Goal: Task Accomplishment & Management: Manage account settings

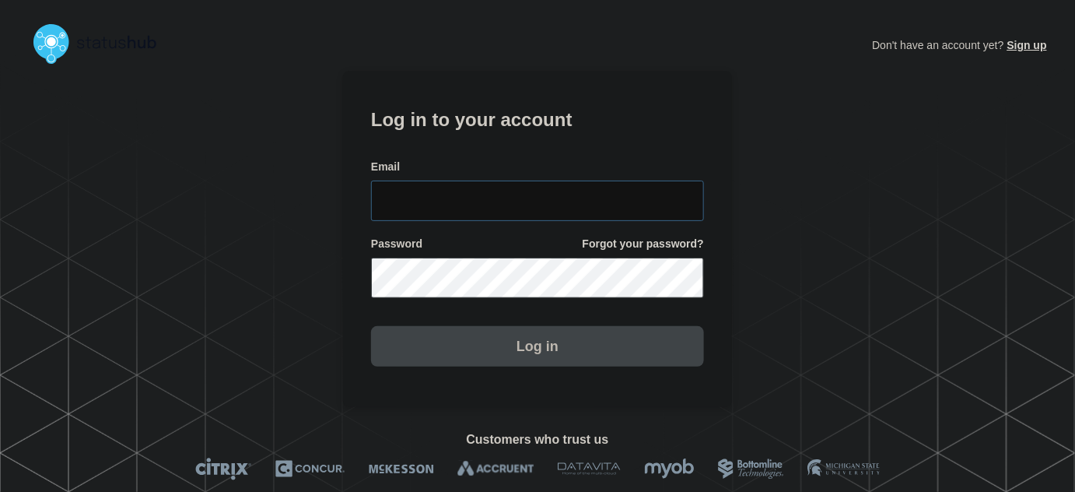
type input "[PERSON_NAME][EMAIL_ADDRESS][PERSON_NAME][DOMAIN_NAME]"
drag, startPoint x: 539, startPoint y: 190, endPoint x: 536, endPoint y: 161, distance: 28.9
click at [539, 190] on input "tyler.wolkey@conexon.us" at bounding box center [537, 201] width 333 height 40
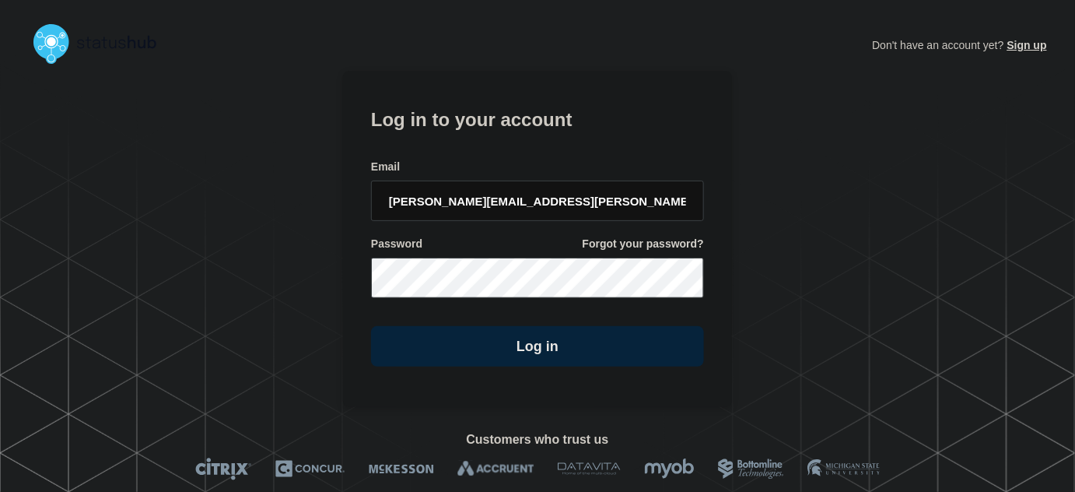
click at [533, 153] on form "Log in to your account Email tyler.wolkey@conexon.us Password Forgot your passw…" at bounding box center [537, 234] width 333 height 263
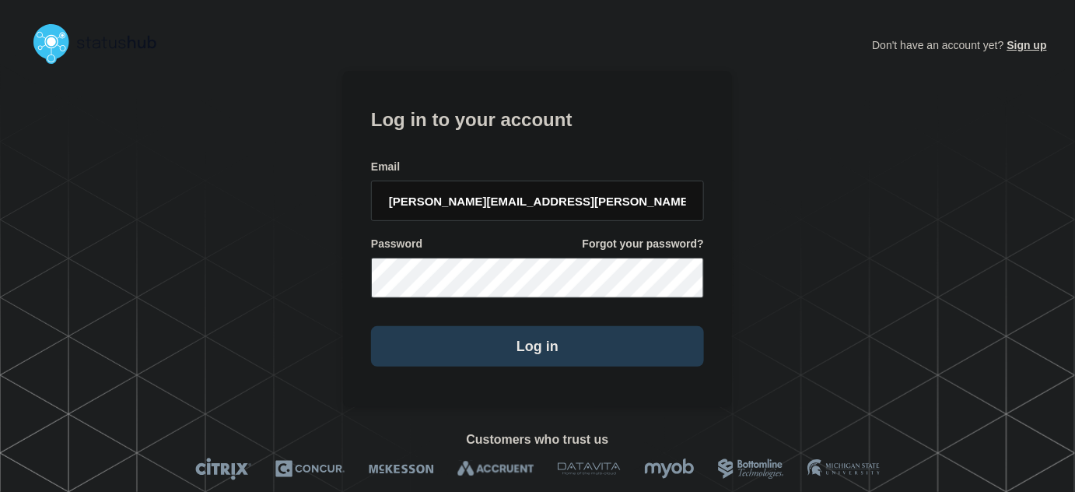
click at [494, 360] on button "Log in" at bounding box center [537, 346] width 333 height 40
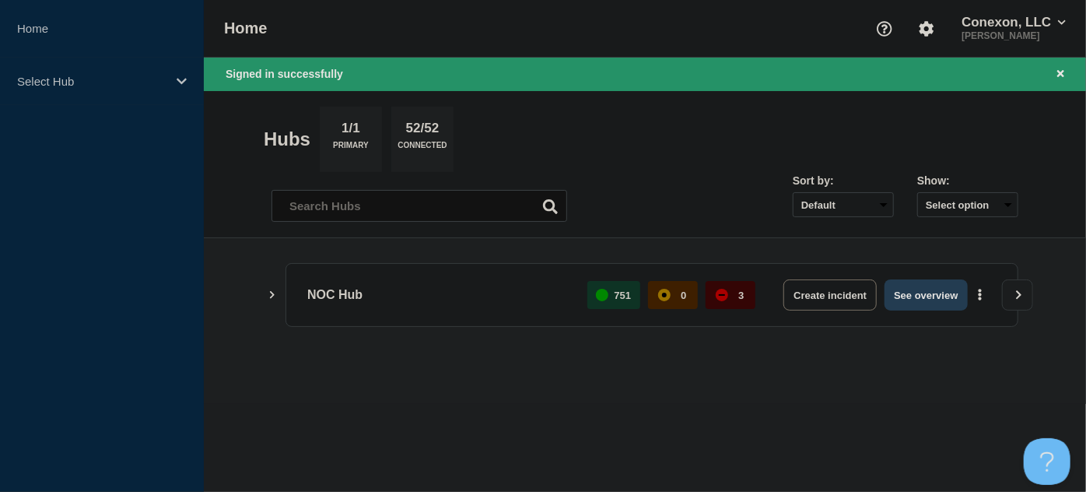
click at [959, 293] on button "See overview" at bounding box center [926, 294] width 82 height 31
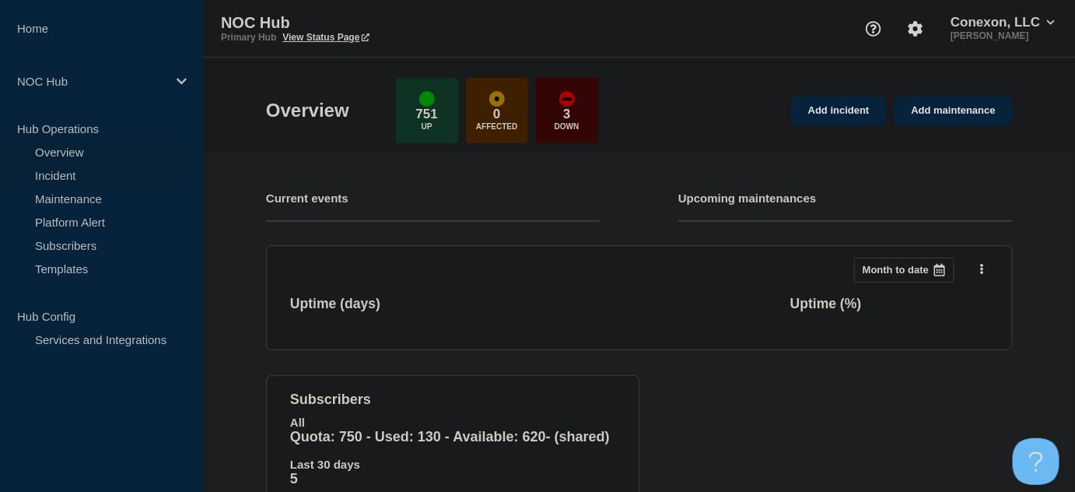
click at [66, 176] on link "Incident" at bounding box center [94, 174] width 188 height 23
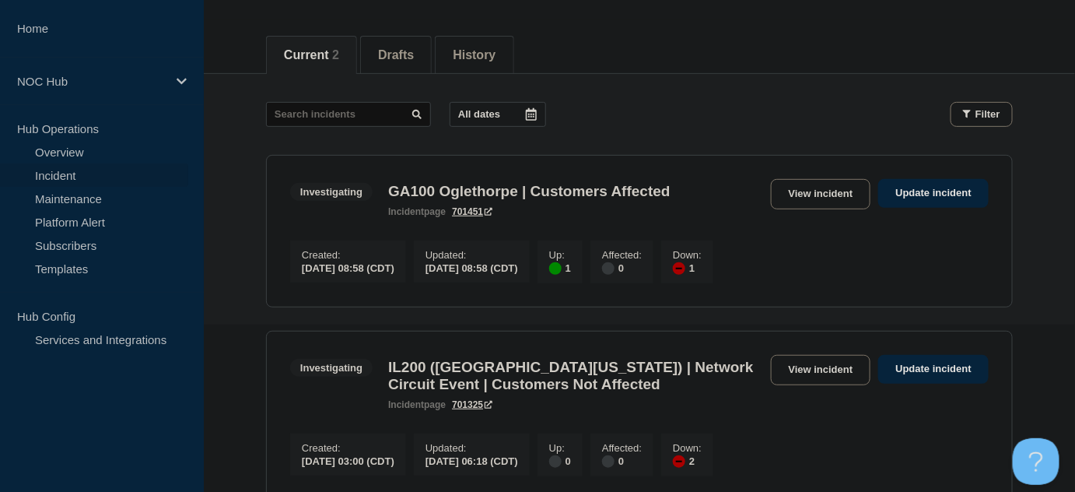
scroll to position [398, 0]
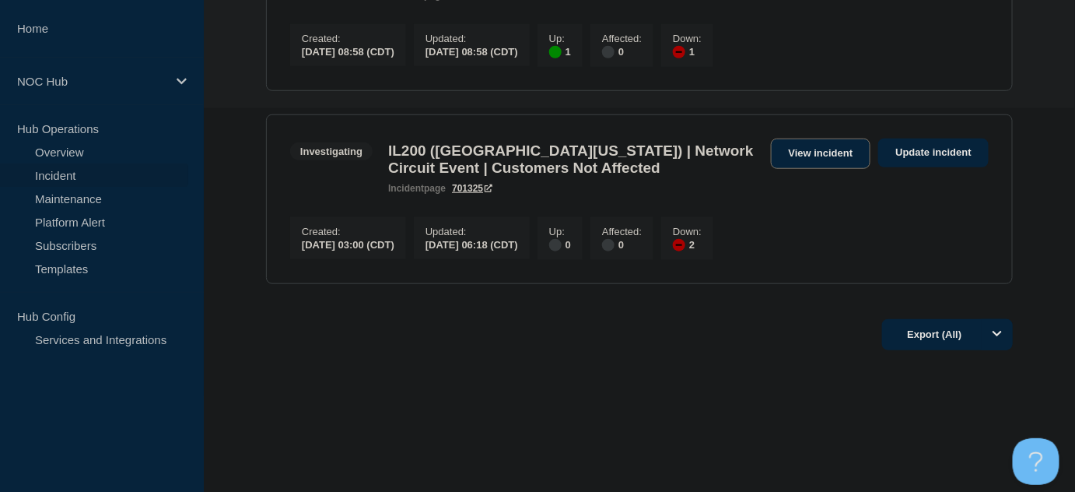
click at [826, 149] on link "View incident" at bounding box center [821, 154] width 100 height 30
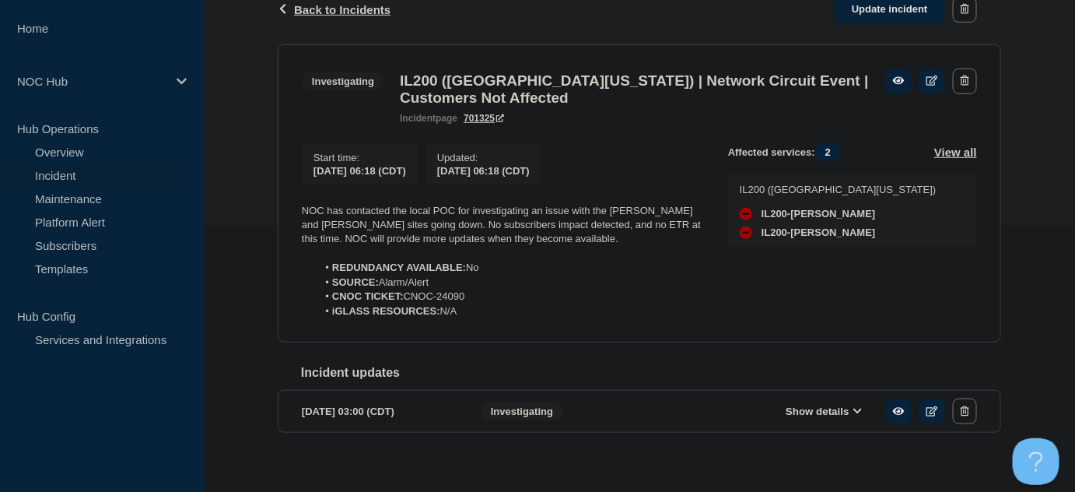
scroll to position [282, 0]
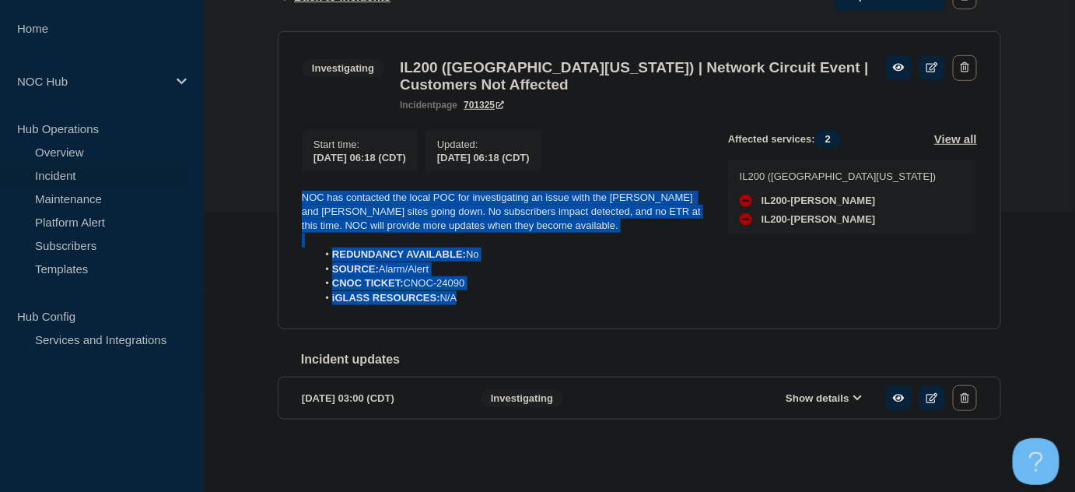
drag, startPoint x: 505, startPoint y: 317, endPoint x: 273, endPoint y: 205, distance: 257.6
click at [273, 205] on div "Back Back to Incidents Update incident Investigating IL200 (Southern Illinois) …" at bounding box center [639, 215] width 747 height 507
copy div "NOC has contacted the local POC for investigating an issue with the Schlenker a…"
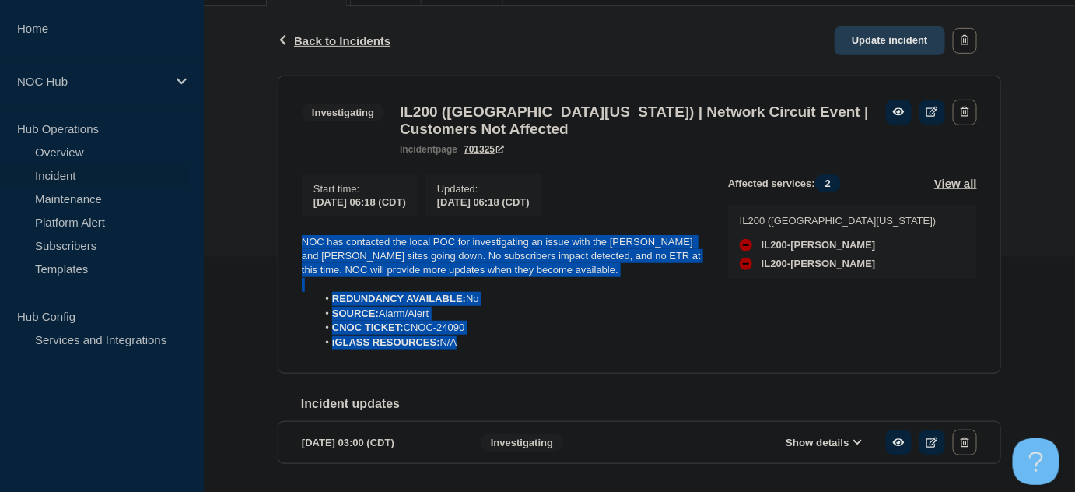
scroll to position [141, 0]
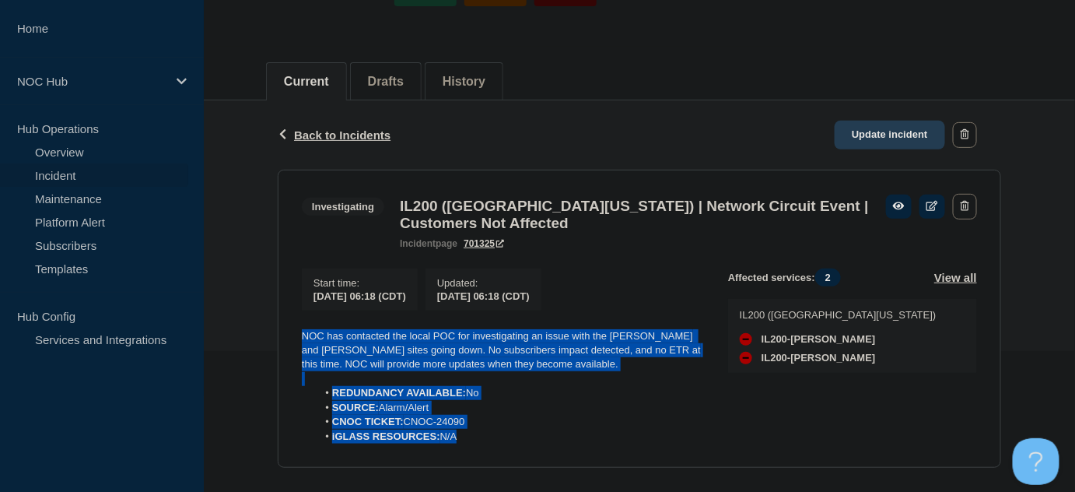
click at [903, 135] on link "Update incident" at bounding box center [890, 135] width 111 height 29
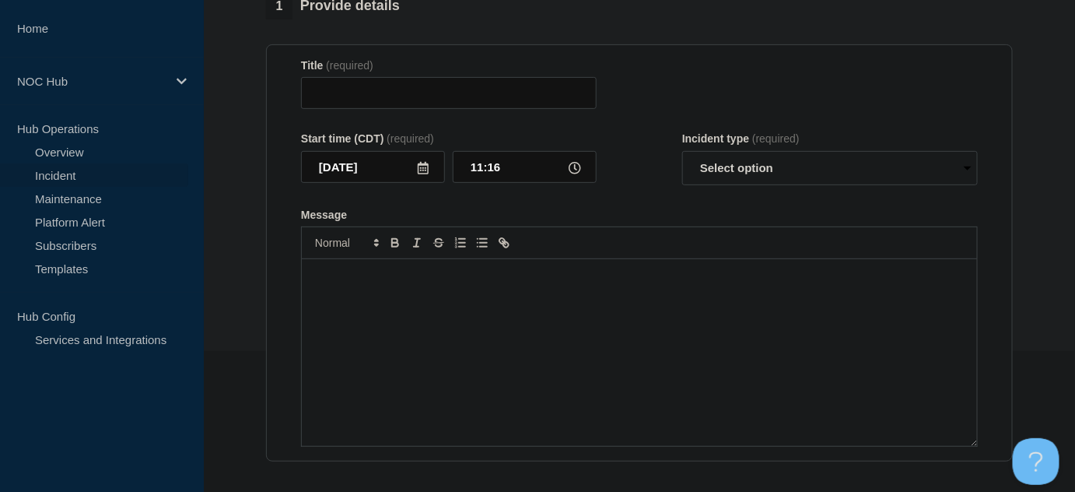
type input "IL200 ([GEOGRAPHIC_DATA][US_STATE]) | Network Circuit Event | Customers Not Aff…"
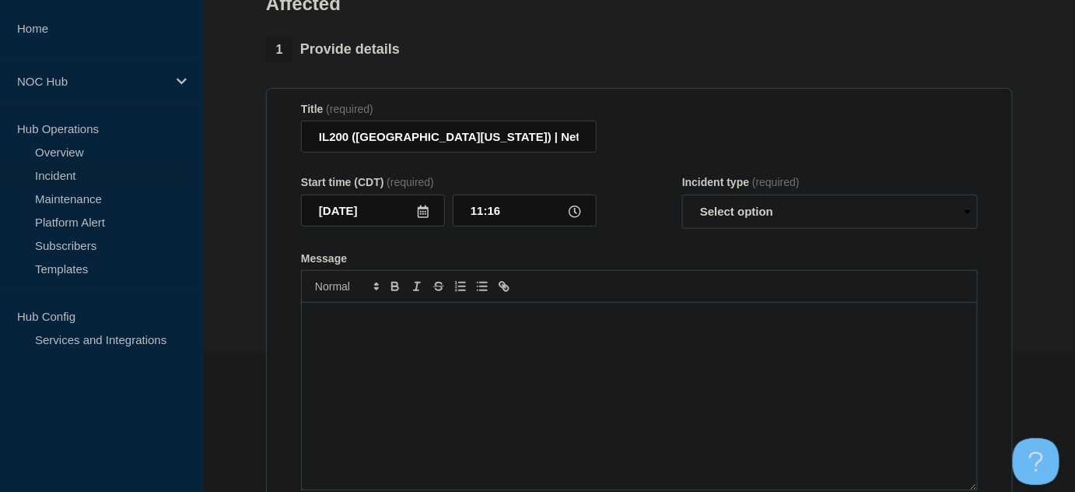
drag, startPoint x: 564, startPoint y: 265, endPoint x: 557, endPoint y: 282, distance: 17.8
click at [563, 270] on div at bounding box center [639, 286] width 677 height 33
click at [553, 312] on p "Message" at bounding box center [640, 319] width 652 height 14
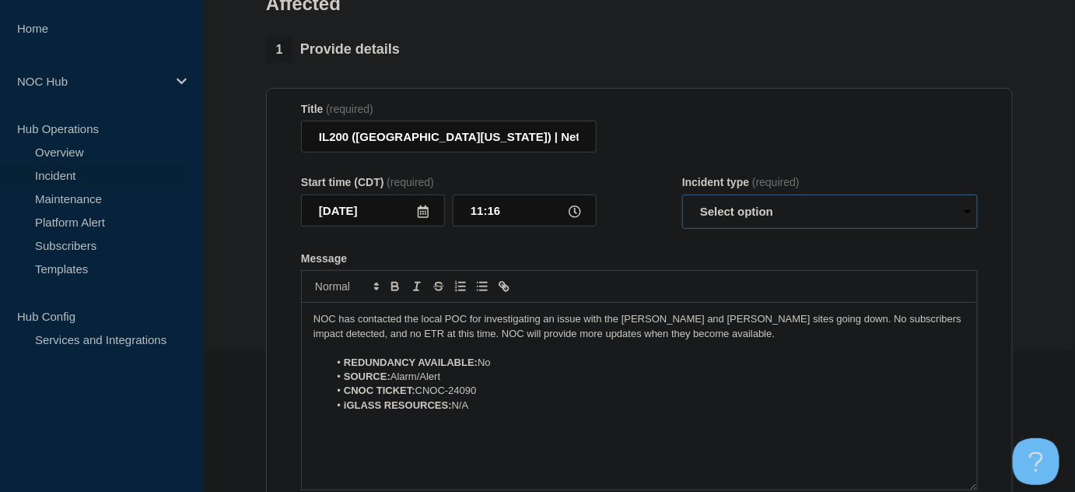
click at [747, 195] on select "Select option Investigating Identified Monitoring Resolved" at bounding box center [830, 212] width 296 height 34
select select "investigating"
click at [682, 195] on select "Select option Investigating Identified Monitoring Resolved" at bounding box center [830, 212] width 296 height 34
click at [681, 322] on p "NOC has contacted the local POC for investigating an issue with the Schlenker a…" at bounding box center [640, 326] width 652 height 29
click at [792, 312] on p "NOC has contacted the local POC for investigating an issue with the Schlenker a…" at bounding box center [640, 326] width 652 height 29
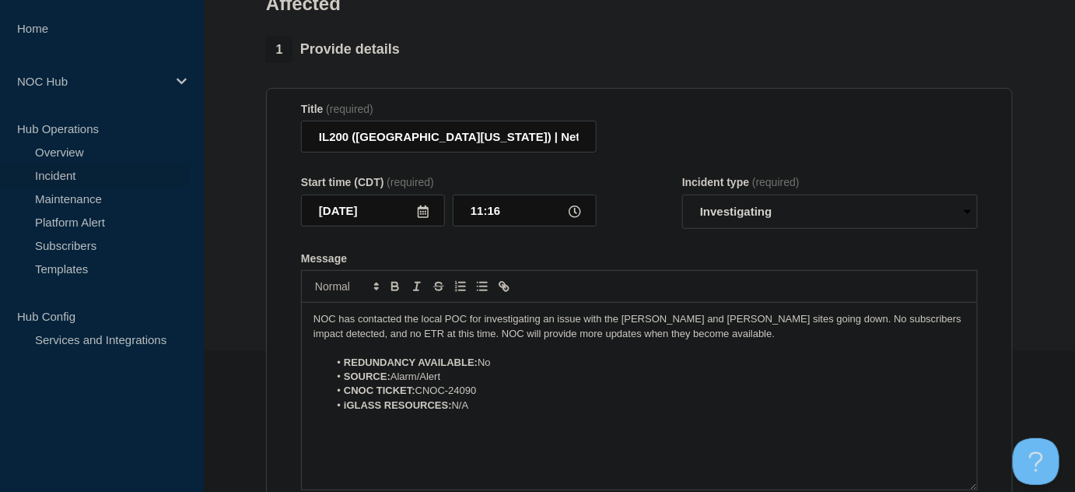
click at [796, 312] on p "NOC has contacted the local POC for investigating an issue with the Schlenker a…" at bounding box center [640, 326] width 652 height 29
drag, startPoint x: 944, startPoint y: 303, endPoint x: 873, endPoint y: 304, distance: 70.8
click at [873, 312] on p "NOC has contacted the local POC for investigating an issue with the Schlenker a…" at bounding box center [640, 326] width 652 height 29
click at [507, 315] on p "NOC has contacted the local POC for investigating an issue with the Schlenker a…" at bounding box center [640, 326] width 652 height 29
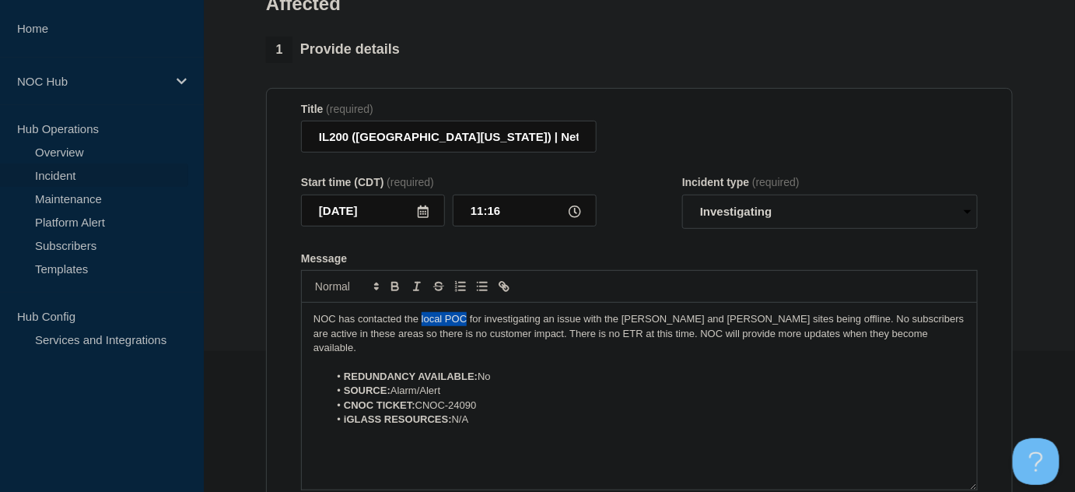
drag, startPoint x: 465, startPoint y: 303, endPoint x: 527, endPoint y: 333, distance: 68.2
click at [421, 312] on p "NOC has contacted the local POC for investigating an issue with the Schlenker a…" at bounding box center [640, 333] width 652 height 43
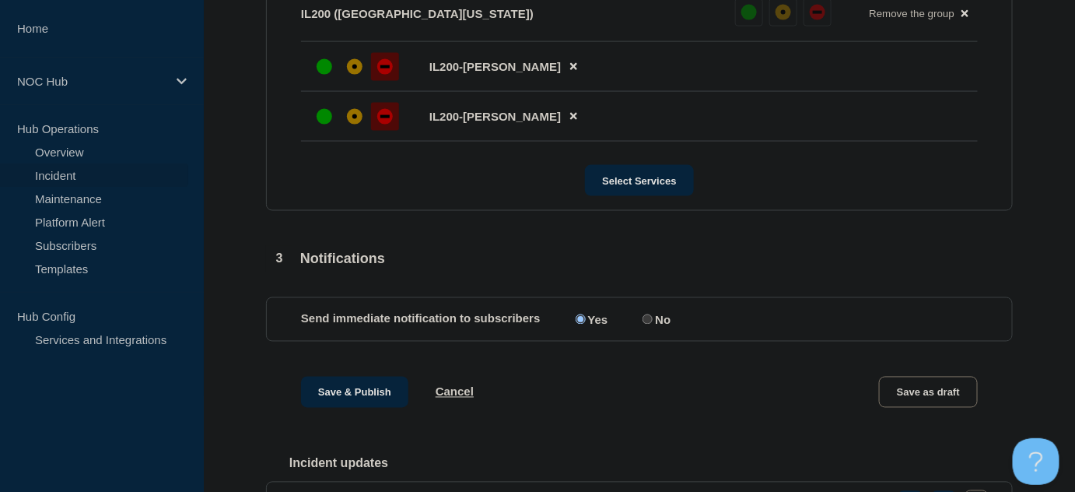
scroll to position [778, 0]
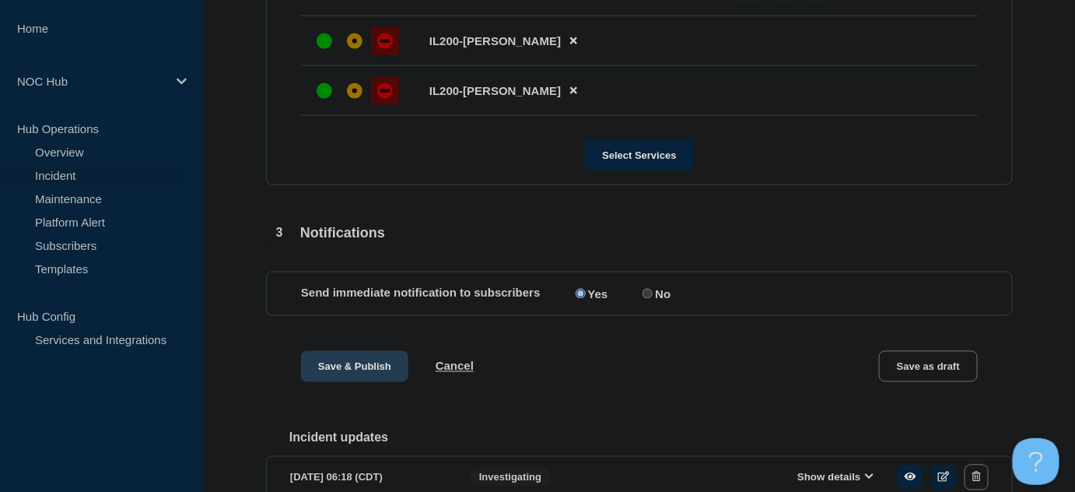
click at [348, 354] on button "Save & Publish" at bounding box center [354, 366] width 107 height 31
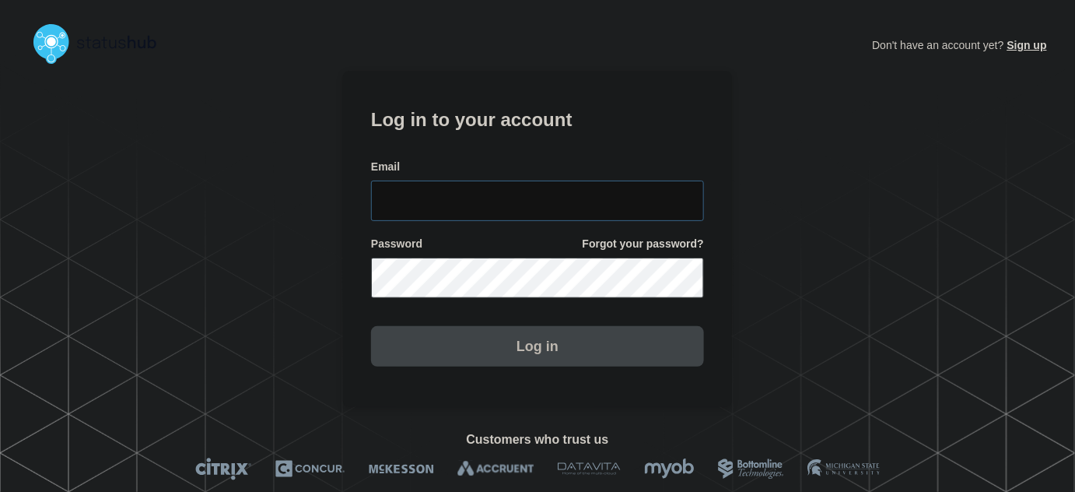
type input "tyler.wolkey@conexon.us"
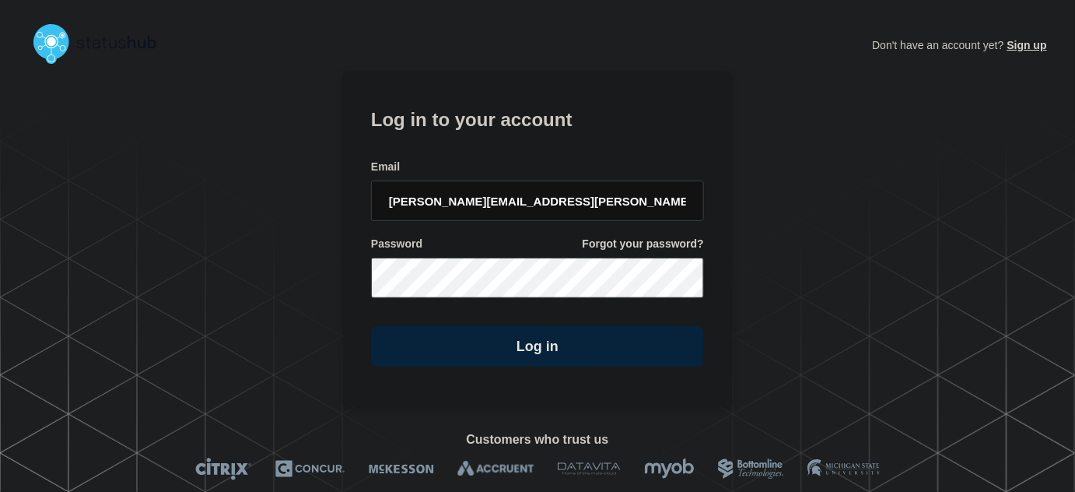
click at [501, 159] on form "Log in to your account Email tyler.wolkey@conexon.us Password Forgot your passw…" at bounding box center [537, 234] width 333 height 263
click at [541, 205] on input "tyler.wolkey@conexon.us" at bounding box center [537, 201] width 333 height 40
click at [553, 142] on form "Log in to your account Email tyler.wolkey@conexon.us Password Forgot your passw…" at bounding box center [537, 234] width 333 height 263
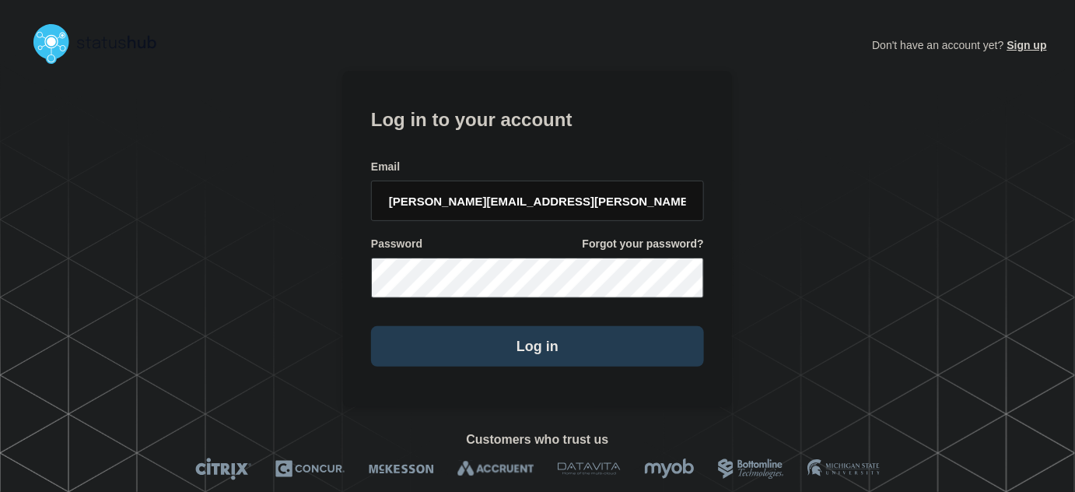
click at [584, 332] on button "Log in" at bounding box center [537, 346] width 333 height 40
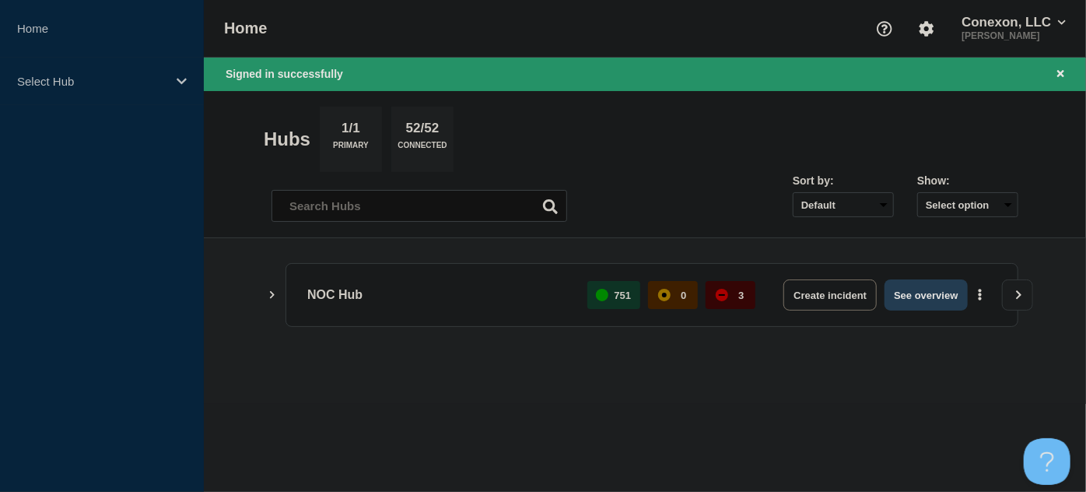
click at [923, 296] on button "See overview" at bounding box center [926, 294] width 82 height 31
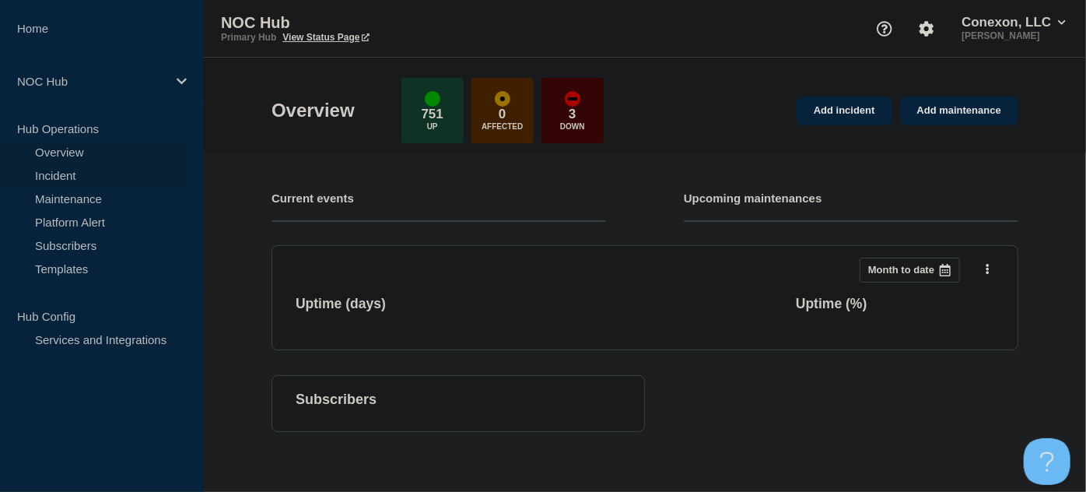
click at [71, 176] on link "Incident" at bounding box center [94, 174] width 188 height 23
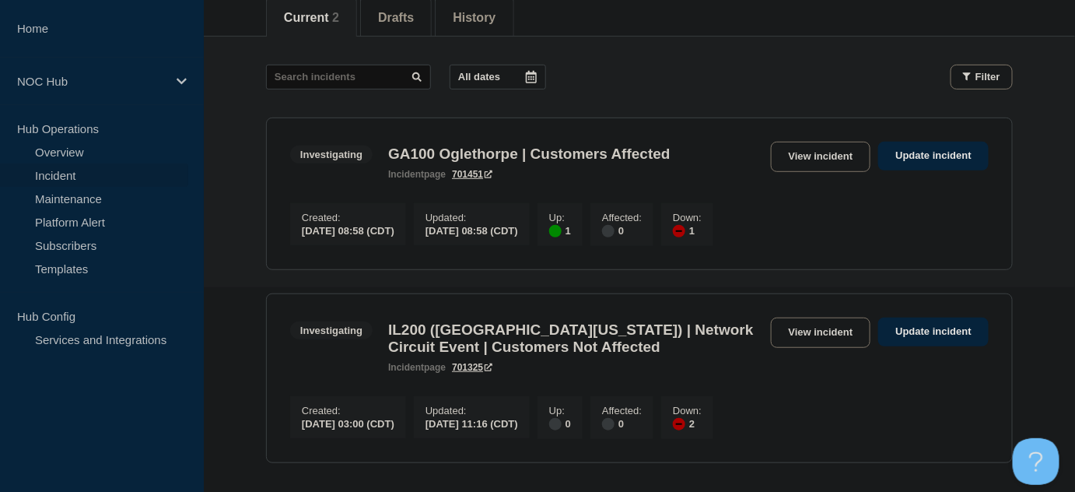
scroll to position [212, 0]
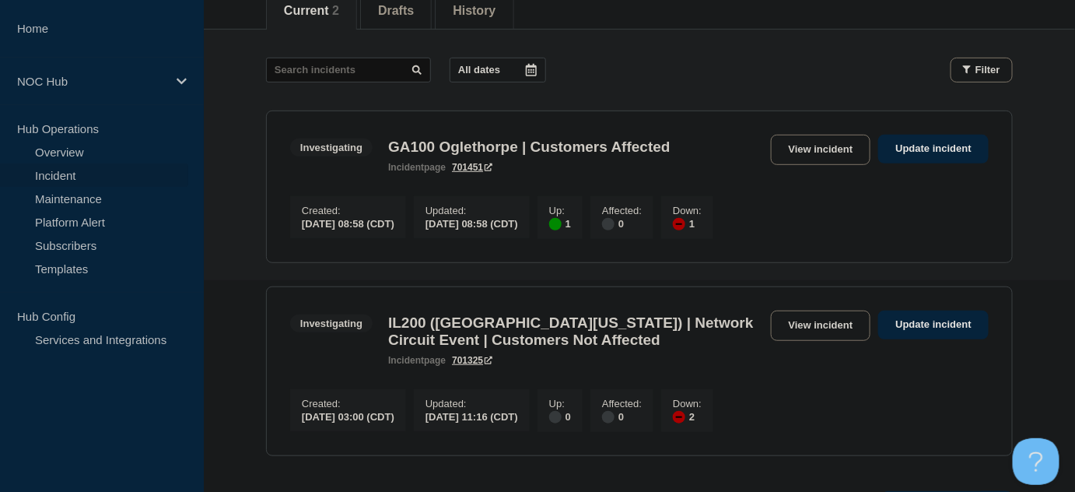
click at [812, 323] on link "View incident" at bounding box center [821, 325] width 100 height 30
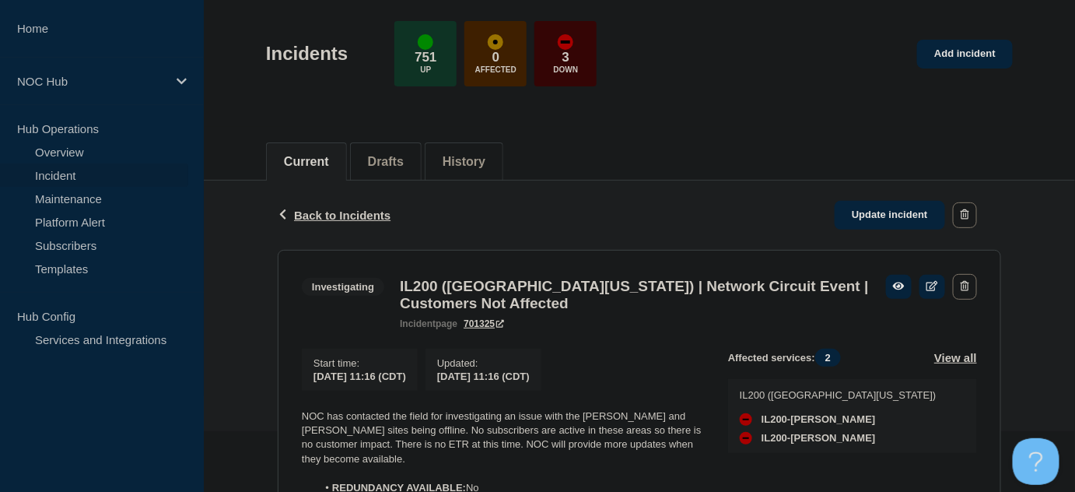
scroll to position [212, 0]
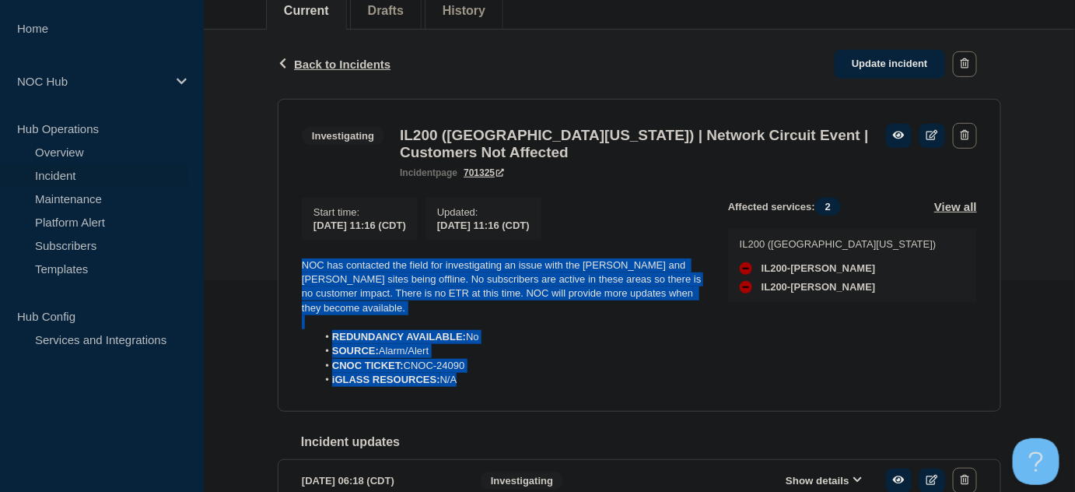
drag, startPoint x: 473, startPoint y: 391, endPoint x: 288, endPoint y: 268, distance: 221.9
click at [288, 268] on section "Investigating IL200 (Southern Illinois) | Network Circuit Event | Customers Not…" at bounding box center [640, 255] width 724 height 313
copy div "NOC has contacted the field for investigating an issue with the Schlenker and K…"
click at [476, 291] on p "NOC has contacted the field for investigating an issue with the Schlenker and K…" at bounding box center [503, 287] width 402 height 58
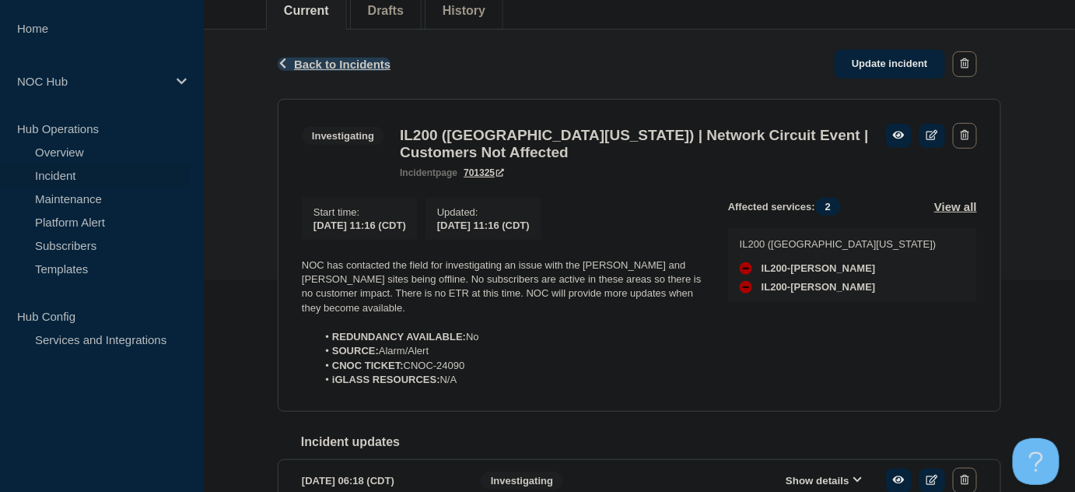
click at [314, 59] on span "Back to Incidents" at bounding box center [342, 64] width 96 height 13
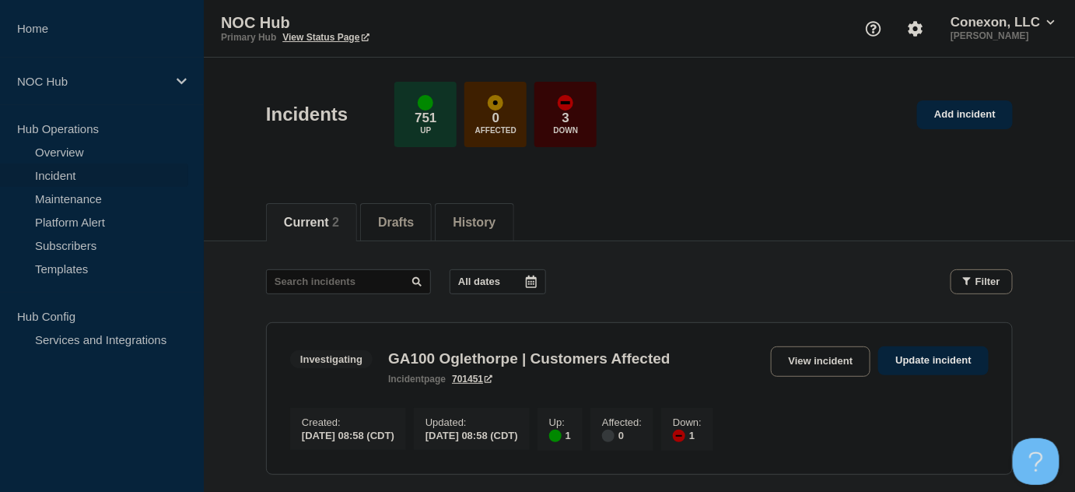
click at [350, 95] on div "Incidents 751 Up 0 Affected 3 Down" at bounding box center [431, 114] width 331 height 65
